Goal: Transaction & Acquisition: Book appointment/travel/reservation

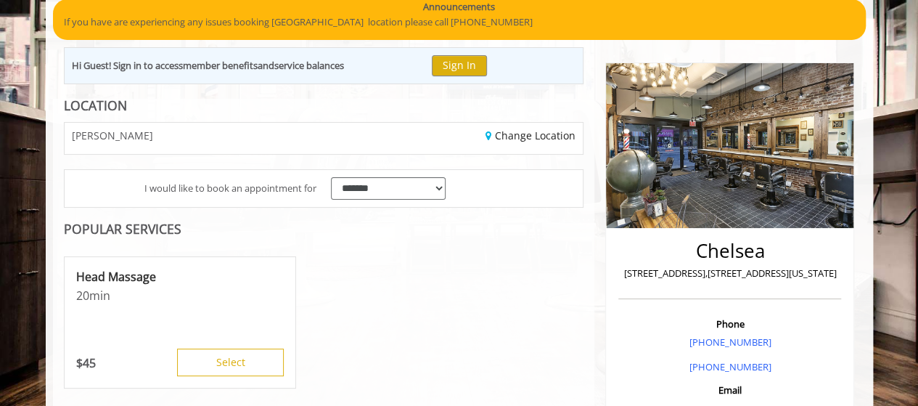
scroll to position [135, 0]
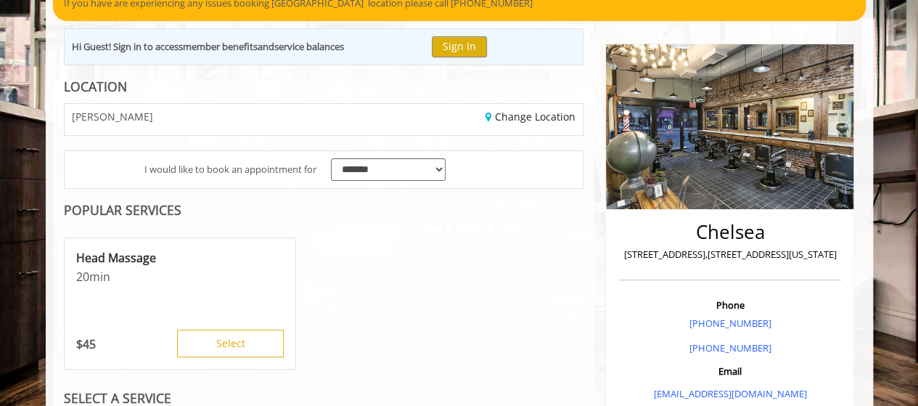
click at [519, 123] on div "Change Location" at bounding box center [459, 119] width 270 height 31
click at [521, 117] on link "Change Location" at bounding box center [530, 117] width 90 height 14
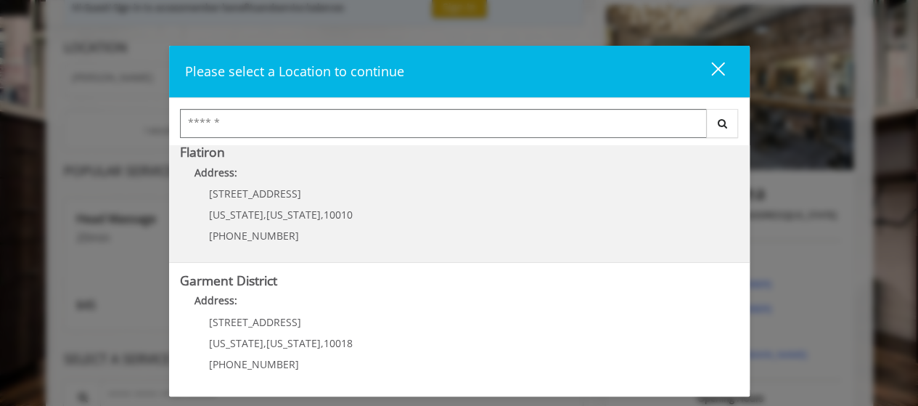
scroll to position [179, 0]
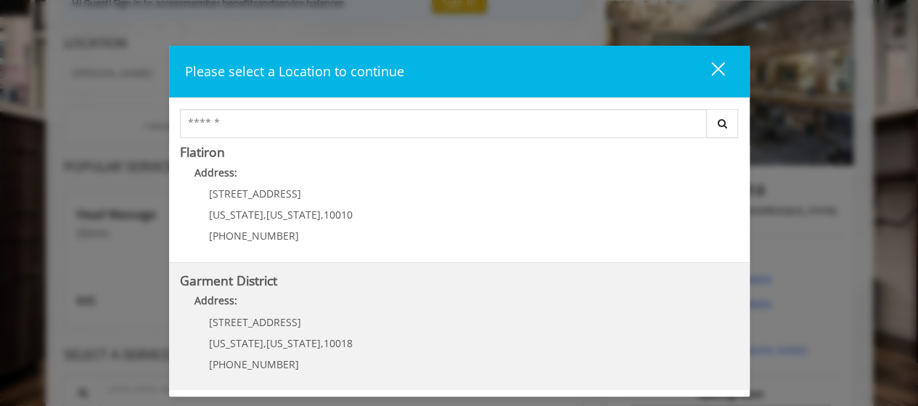
click at [288, 300] on District "Address:" at bounding box center [459, 303] width 559 height 23
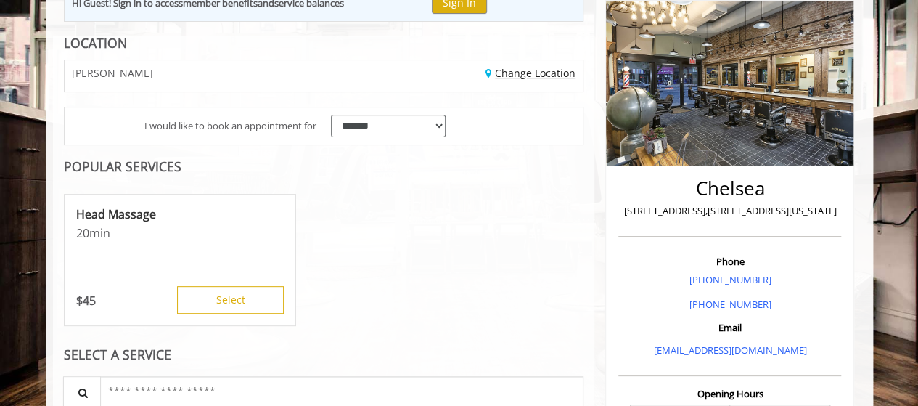
scroll to position [73, 0]
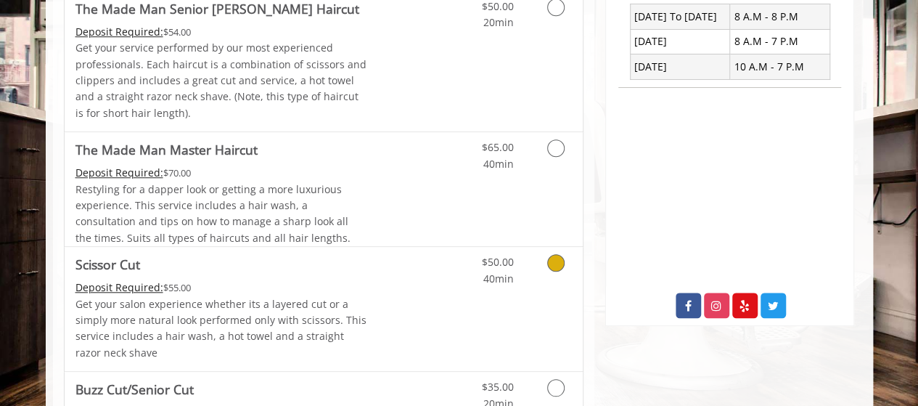
scroll to position [521, 0]
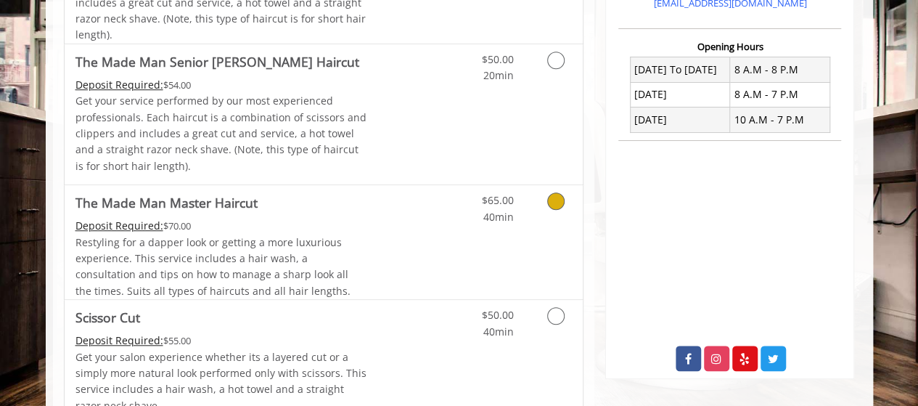
click at [417, 214] on link "Discounted Price" at bounding box center [409, 242] width 86 height 114
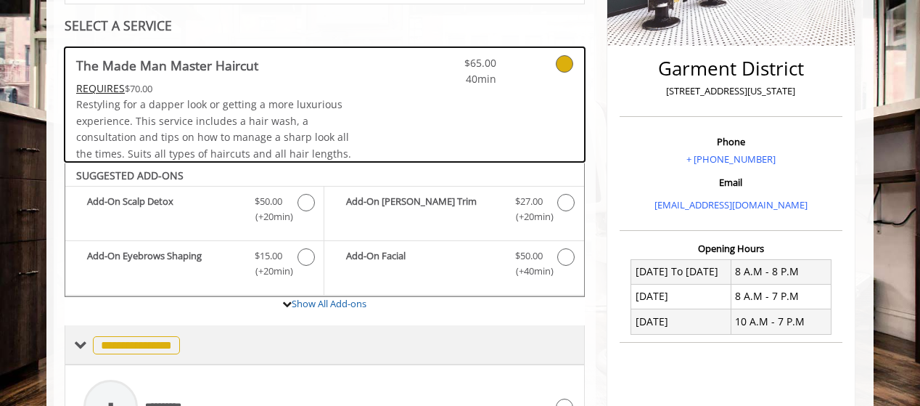
scroll to position [324, 0]
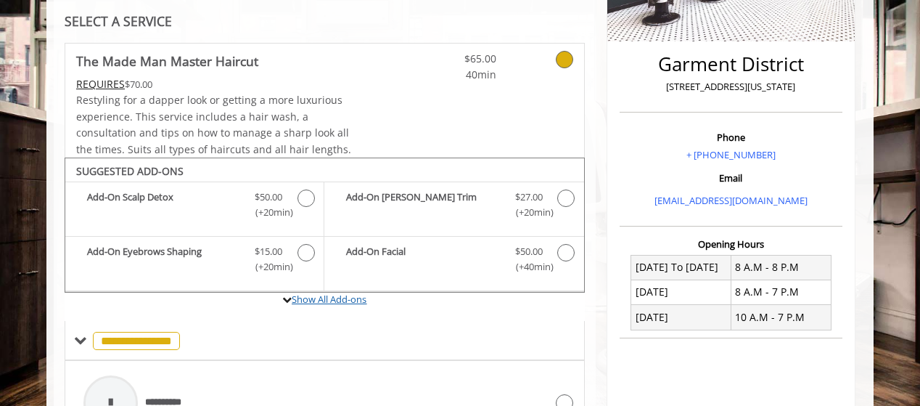
click at [317, 292] on link "Show All Add-ons" at bounding box center [329, 298] width 75 height 13
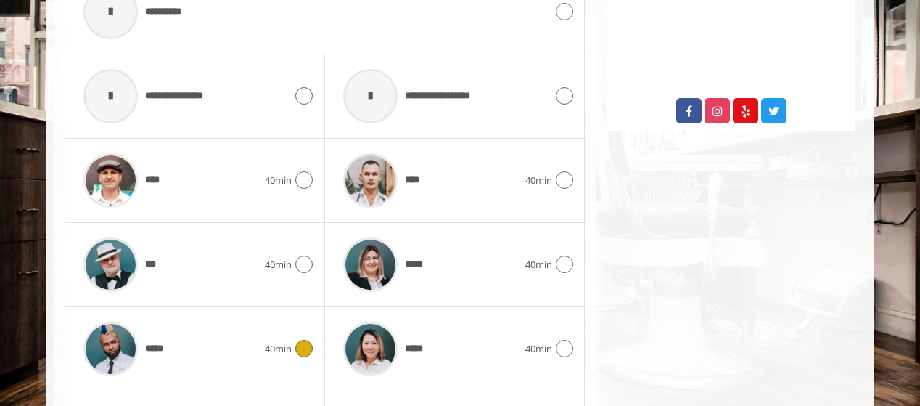
scroll to position [701, 0]
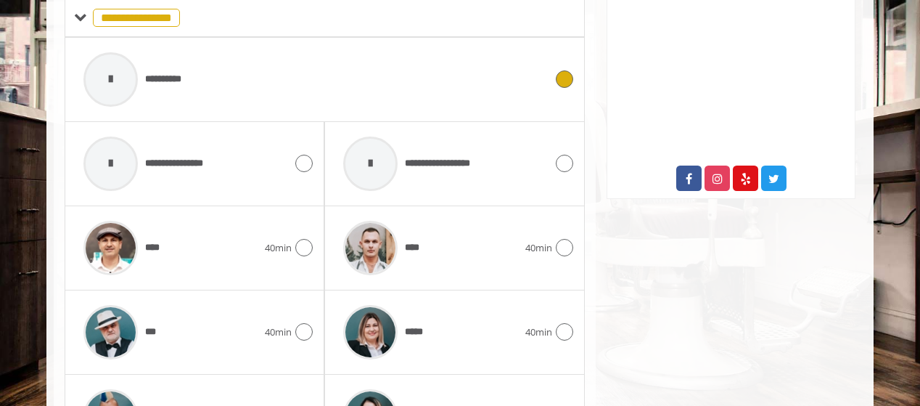
click at [339, 83] on div "**********" at bounding box center [314, 79] width 476 height 69
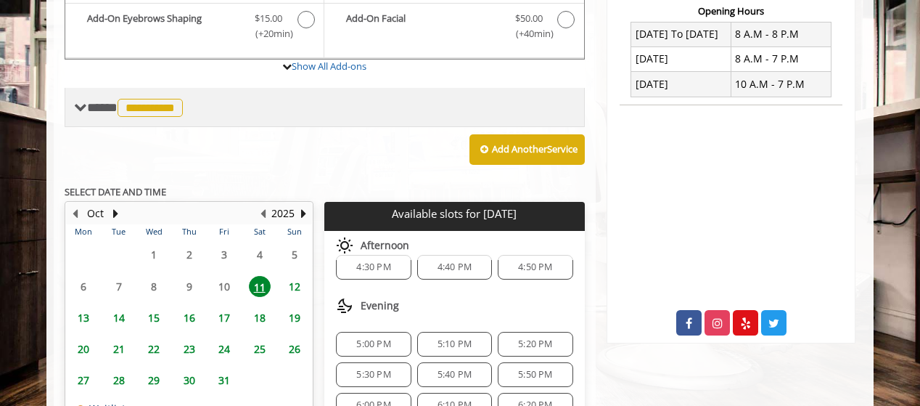
scroll to position [581, 0]
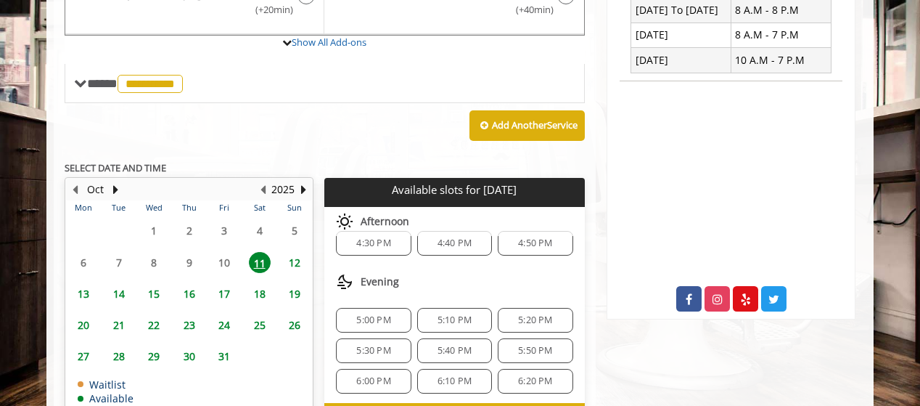
click at [296, 257] on span "12" at bounding box center [295, 262] width 22 height 21
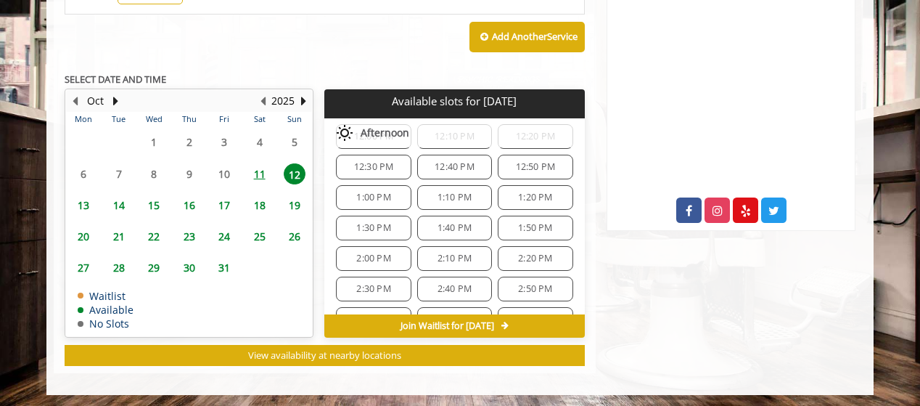
scroll to position [0, 0]
